Goal: Information Seeking & Learning: Learn about a topic

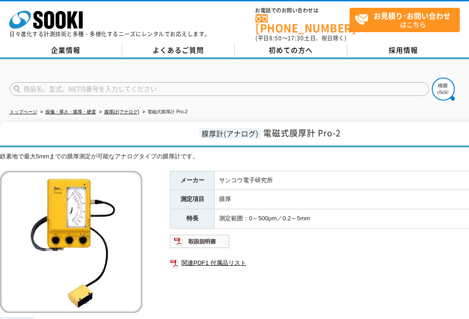
click at [273, 152] on div "鉄素地で最大5mmまでの膜厚測定が可能なアナログタイプの膜厚計です。" at bounding box center [269, 157] width 538 height 10
drag, startPoint x: 265, startPoint y: 125, endPoint x: 341, endPoint y: 126, distance: 75.8
click at [341, 127] on span "電磁式膜厚計 Pro-2" at bounding box center [302, 133] width 78 height 12
copy span "電磁式膜厚計 Pro-2"
drag, startPoint x: 221, startPoint y: 176, endPoint x: 279, endPoint y: 175, distance: 57.5
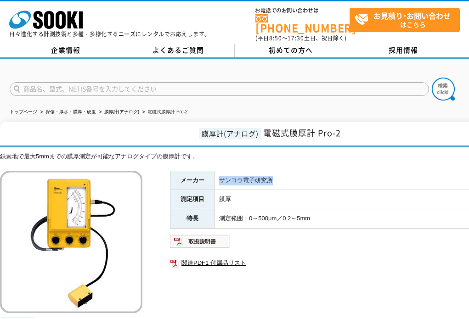
click at [279, 175] on td "サンコウ電子研究所" at bounding box center [376, 180] width 323 height 19
copy td "サンコウ電子研究所"
drag, startPoint x: 318, startPoint y: 127, endPoint x: 350, endPoint y: 127, distance: 31.7
click at [350, 127] on h1 "膜厚計(アナログ) 電磁式膜厚計 Pro-2" at bounding box center [269, 135] width 538 height 26
copy span "Pro-2"
